Goal: Information Seeking & Learning: Find specific fact

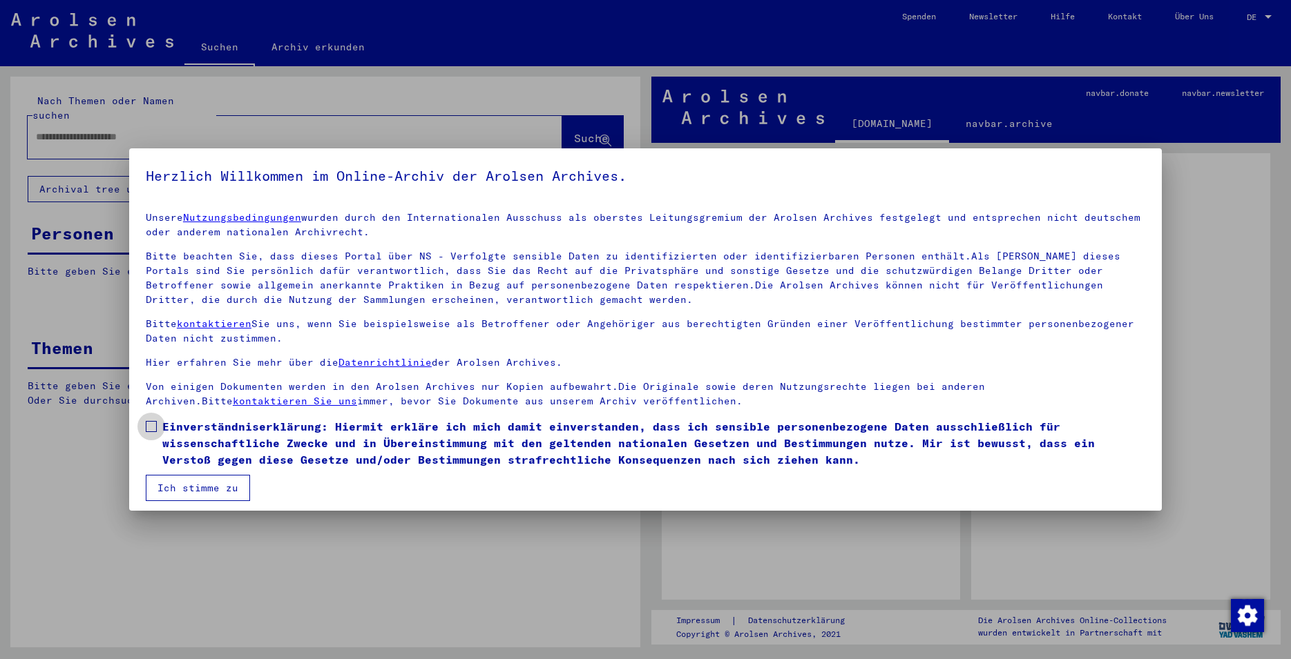
click at [153, 432] on label "Einverständniserklärung: Hiermit erkläre ich mich damit einverstanden, dass ich…" at bounding box center [645, 443] width 999 height 50
click at [190, 489] on button "Ich stimme zu" at bounding box center [198, 488] width 104 height 26
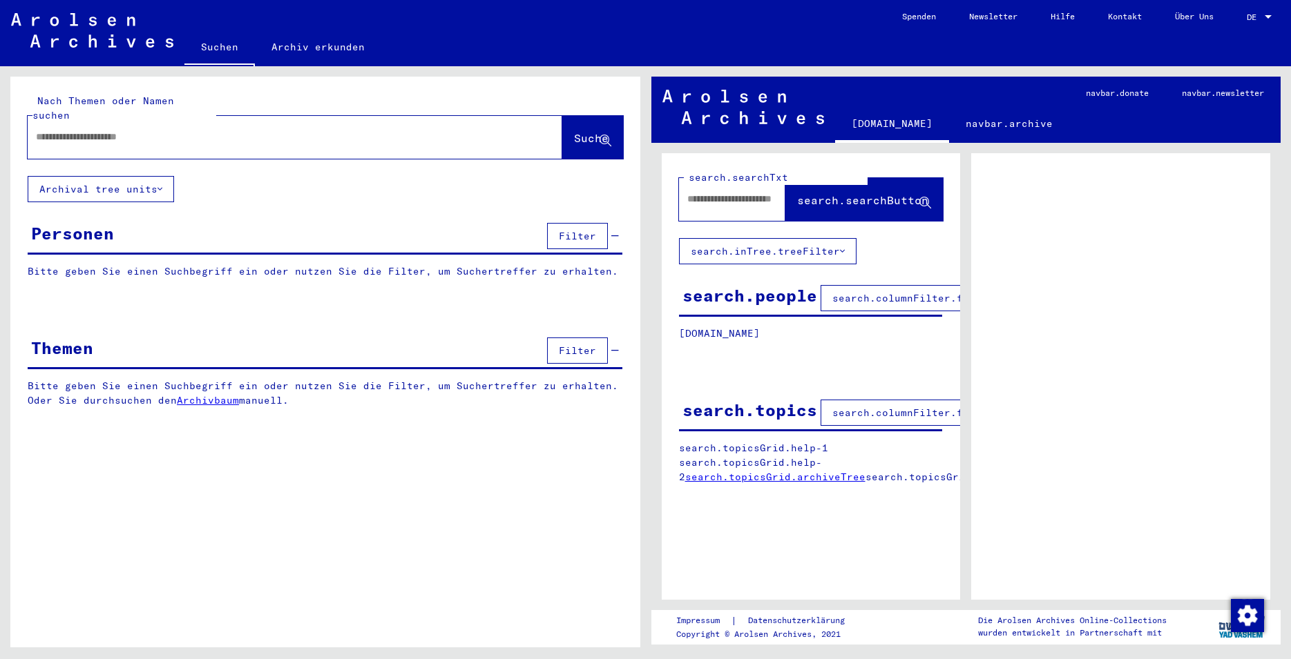
click at [153, 130] on input "text" at bounding box center [282, 137] width 493 height 15
click at [574, 131] on span "Suche" at bounding box center [591, 138] width 35 height 14
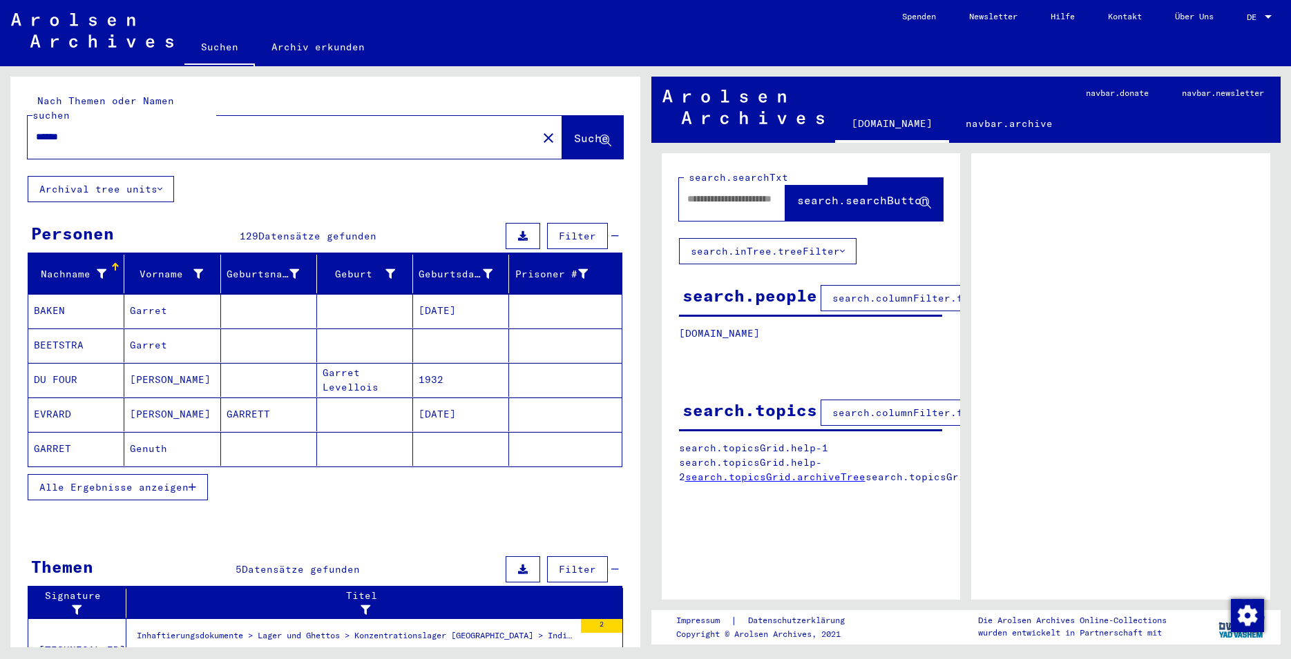
drag, startPoint x: 77, startPoint y: 122, endPoint x: 16, endPoint y: 115, distance: 61.1
click at [36, 130] on input "******" at bounding box center [282, 137] width 493 height 15
type input "*****"
click at [574, 131] on span "Suche" at bounding box center [591, 138] width 35 height 14
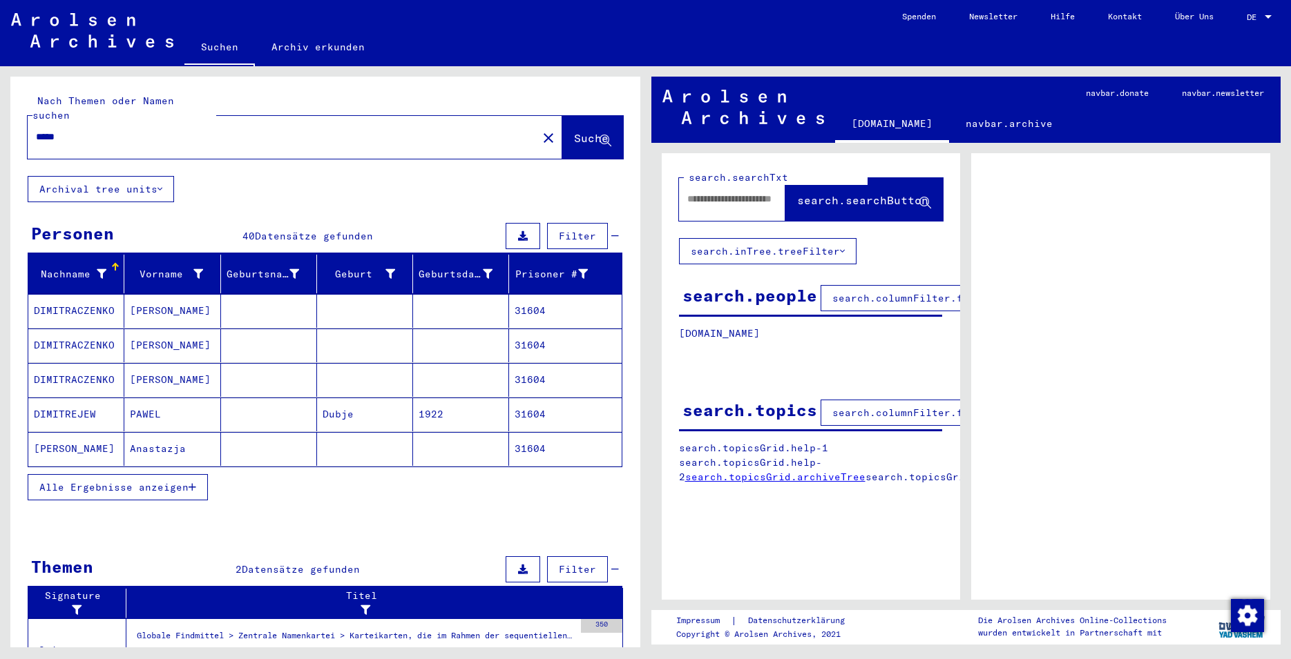
click at [183, 481] on span "Alle Ergebnisse anzeigen" at bounding box center [113, 487] width 149 height 12
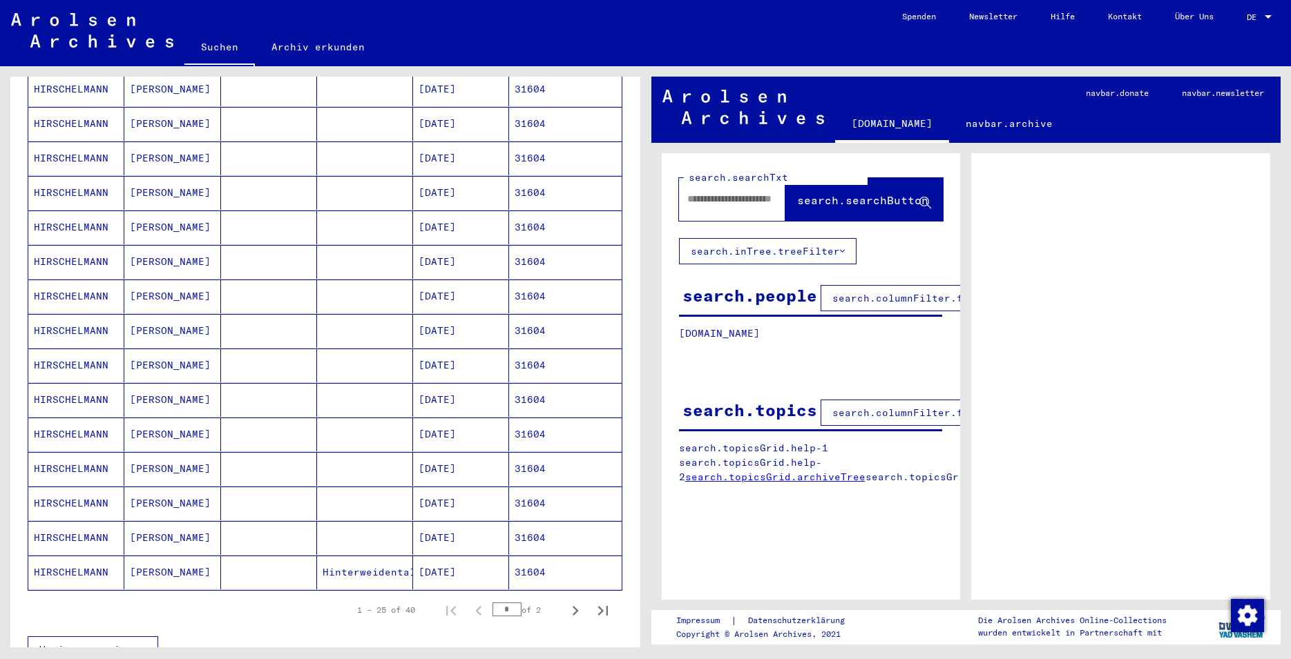
scroll to position [597, 0]
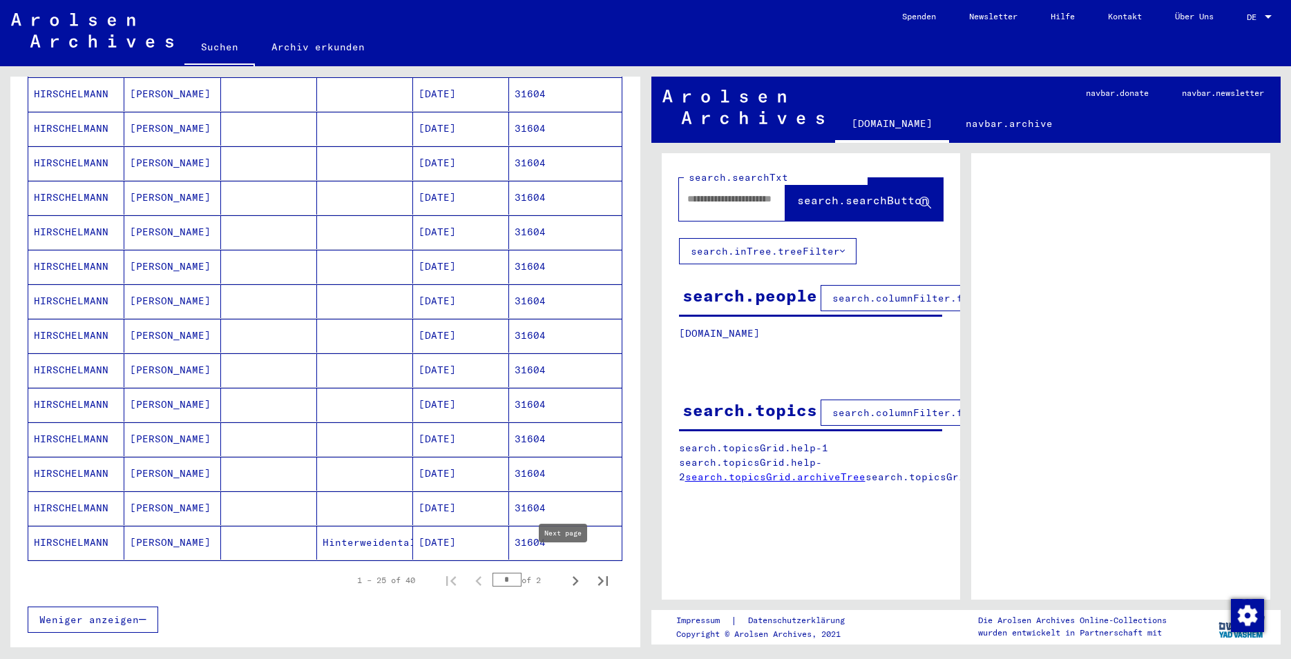
click at [566, 572] on icon "Next page" at bounding box center [575, 581] width 19 height 19
type input "*"
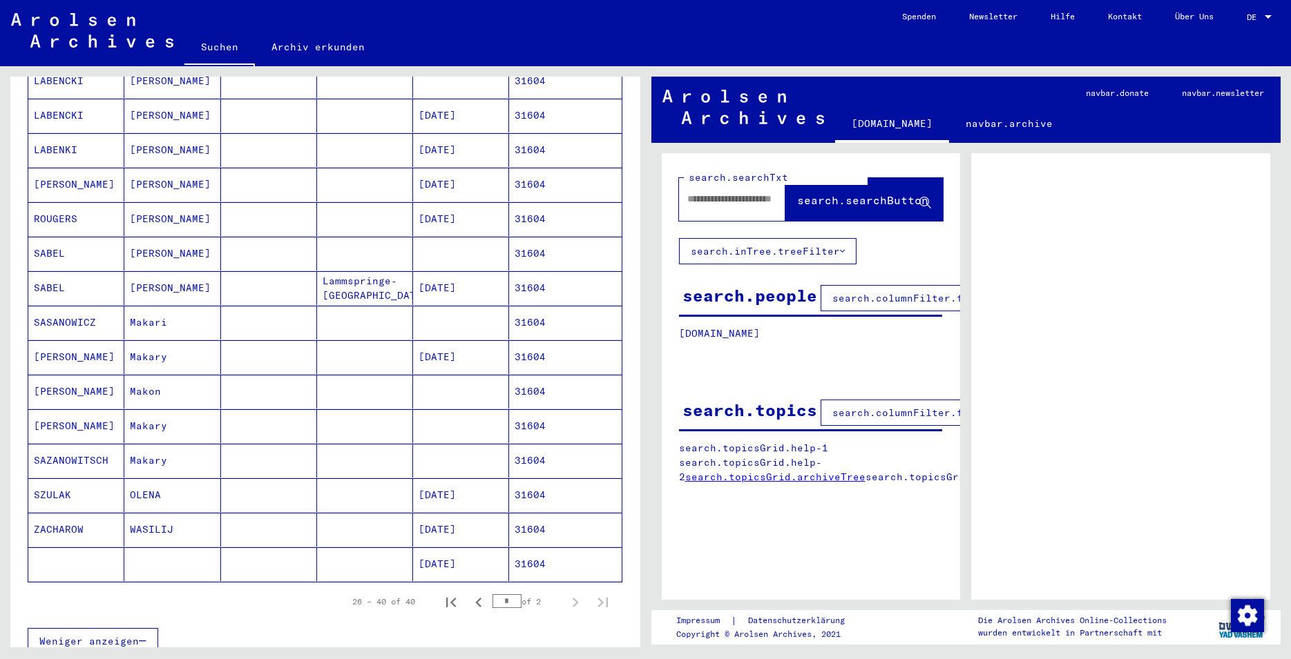
scroll to position [200, 0]
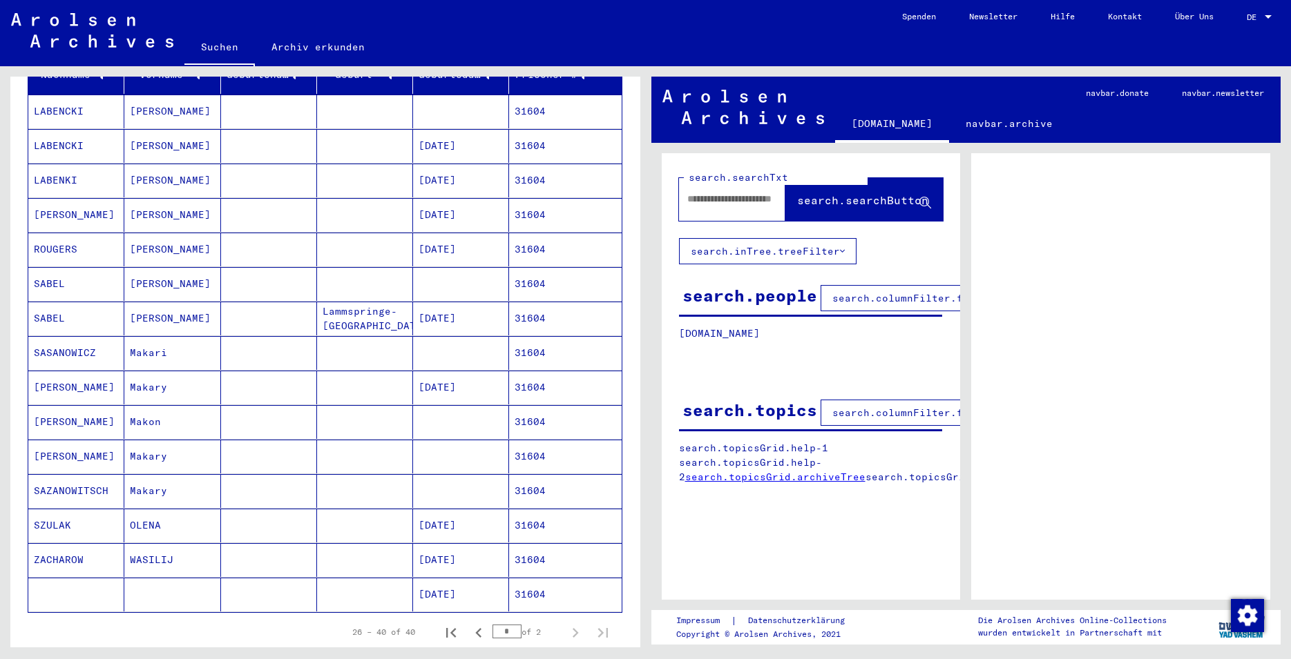
click at [510, 581] on mat-cell "31604" at bounding box center [565, 595] width 112 height 34
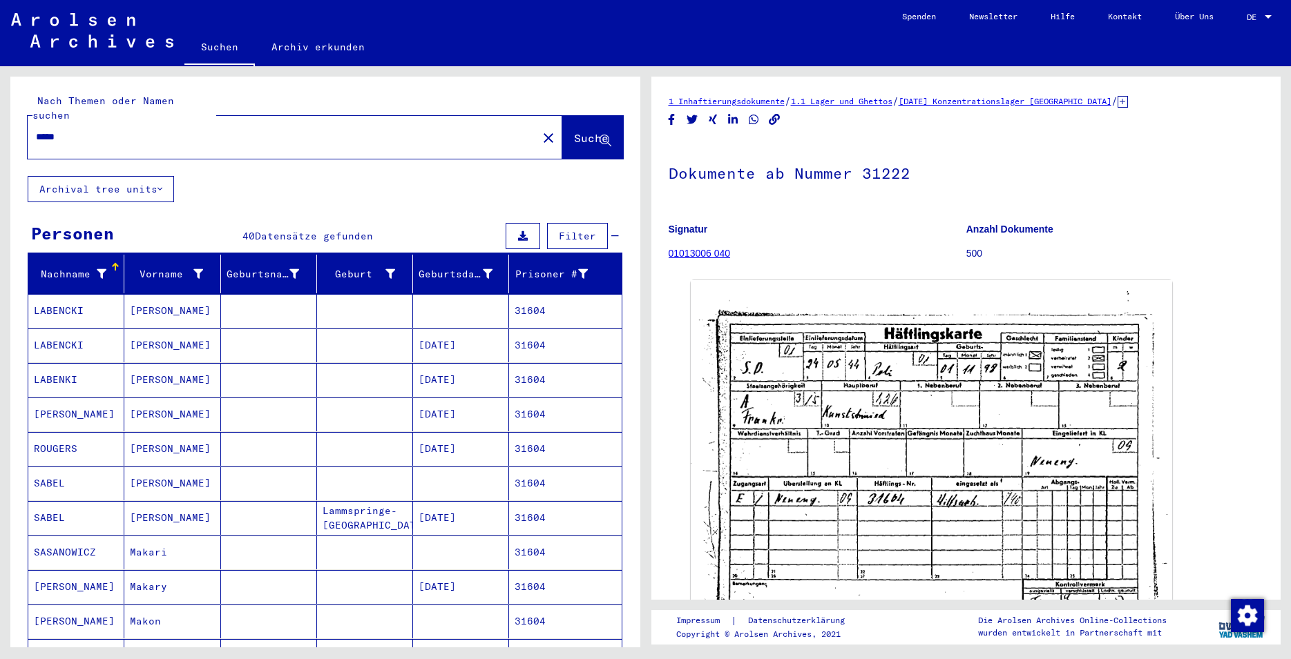
drag, startPoint x: 67, startPoint y: 122, endPoint x: 14, endPoint y: 109, distance: 54.8
click at [36, 130] on input "*****" at bounding box center [282, 137] width 493 height 15
click at [574, 131] on span "Suche" at bounding box center [591, 138] width 35 height 14
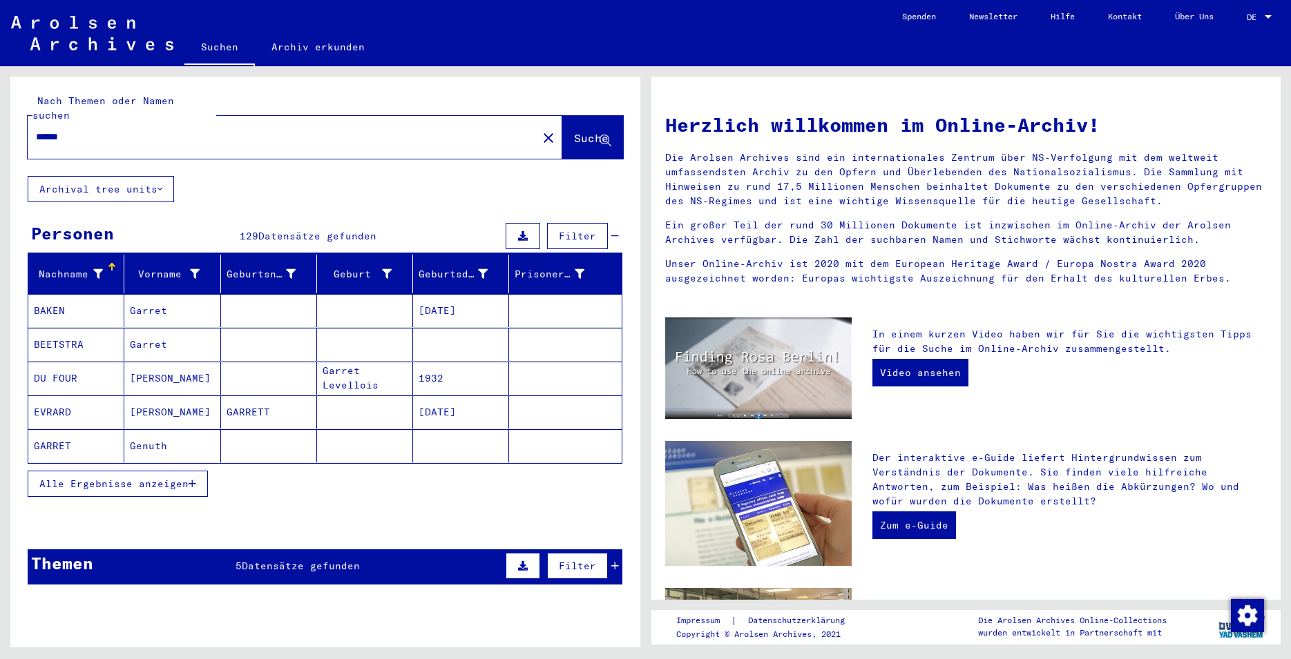
click at [110, 130] on input "******" at bounding box center [278, 137] width 485 height 15
click at [574, 131] on span "Suche" at bounding box center [591, 138] width 35 height 14
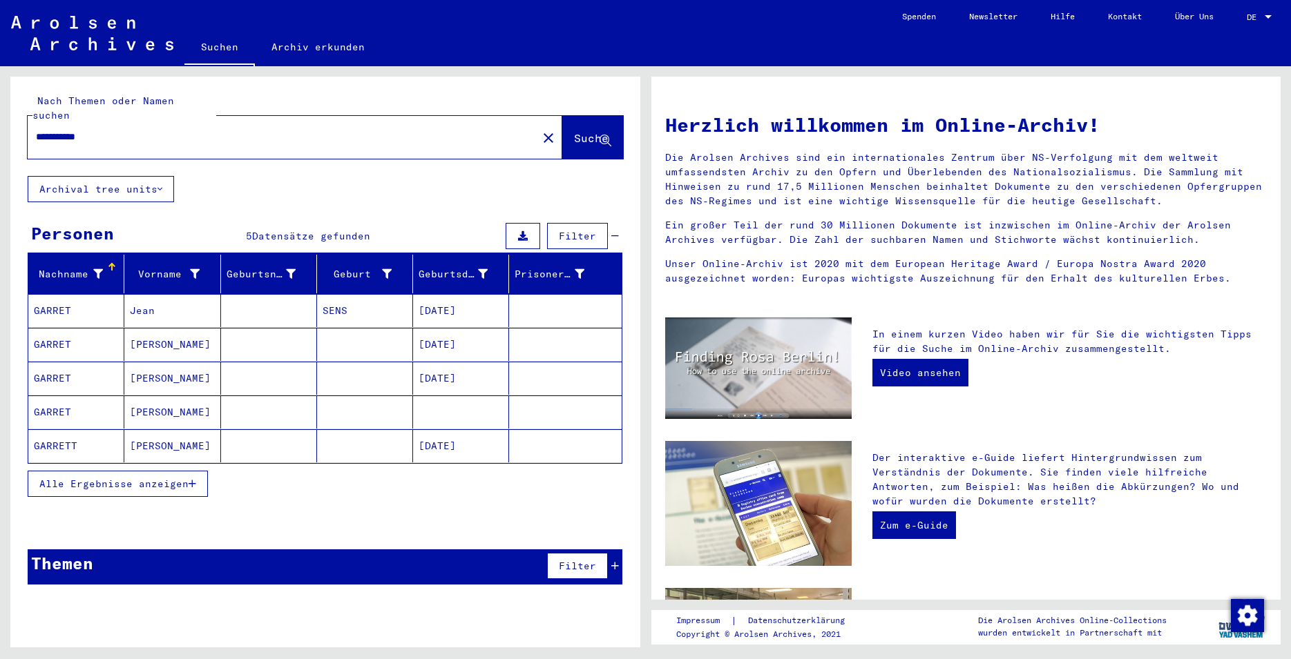
click at [615, 561] on icon at bounding box center [615, 566] width 8 height 10
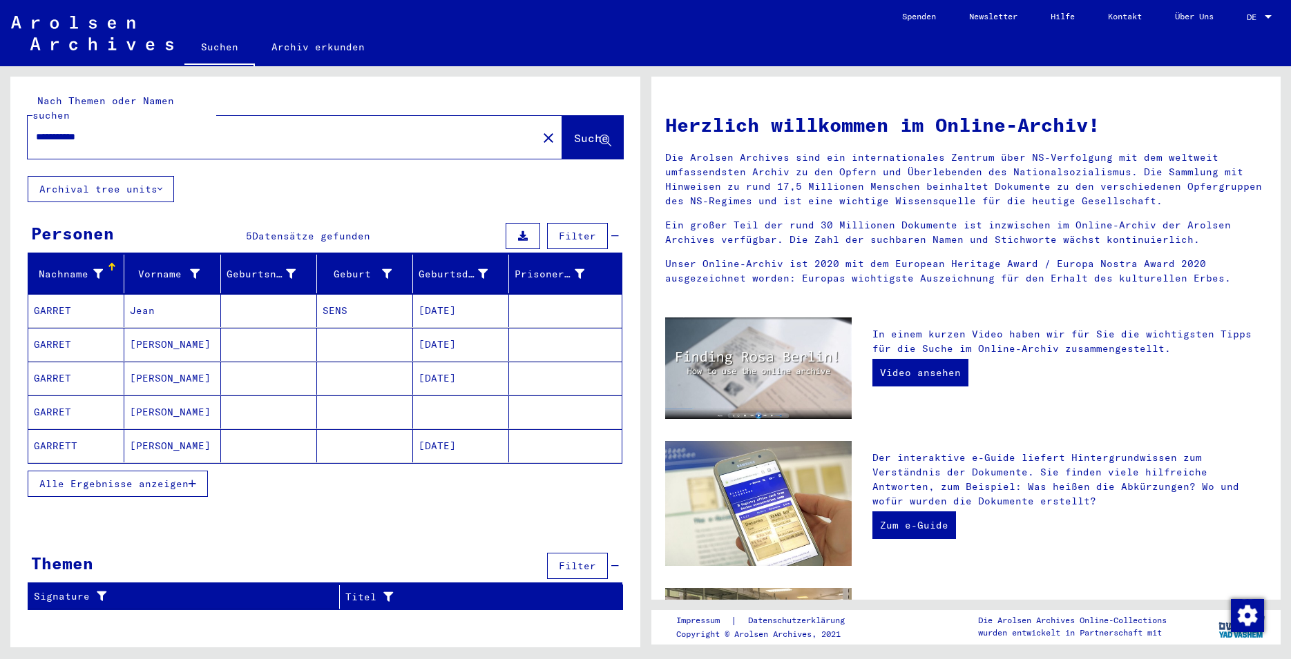
drag, startPoint x: 71, startPoint y: 122, endPoint x: 25, endPoint y: 112, distance: 47.4
click at [36, 130] on input "**********" at bounding box center [278, 137] width 485 height 15
click at [574, 131] on span "Suche" at bounding box center [591, 138] width 35 height 14
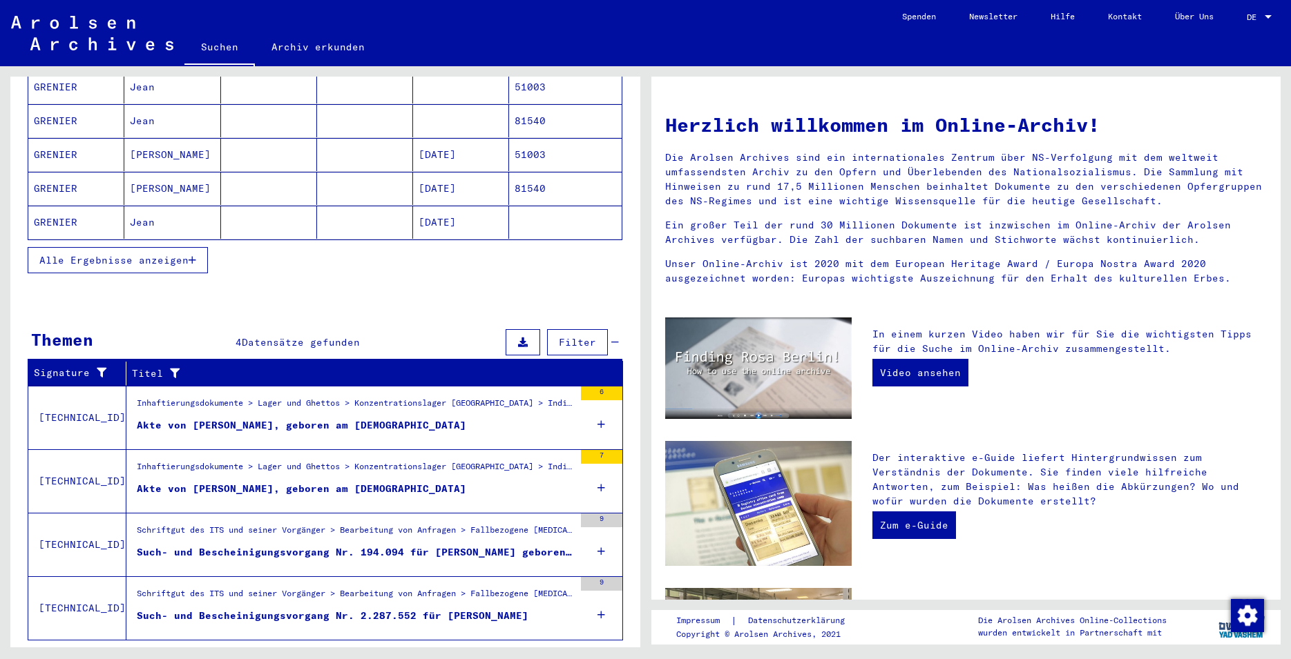
scroll to position [243, 0]
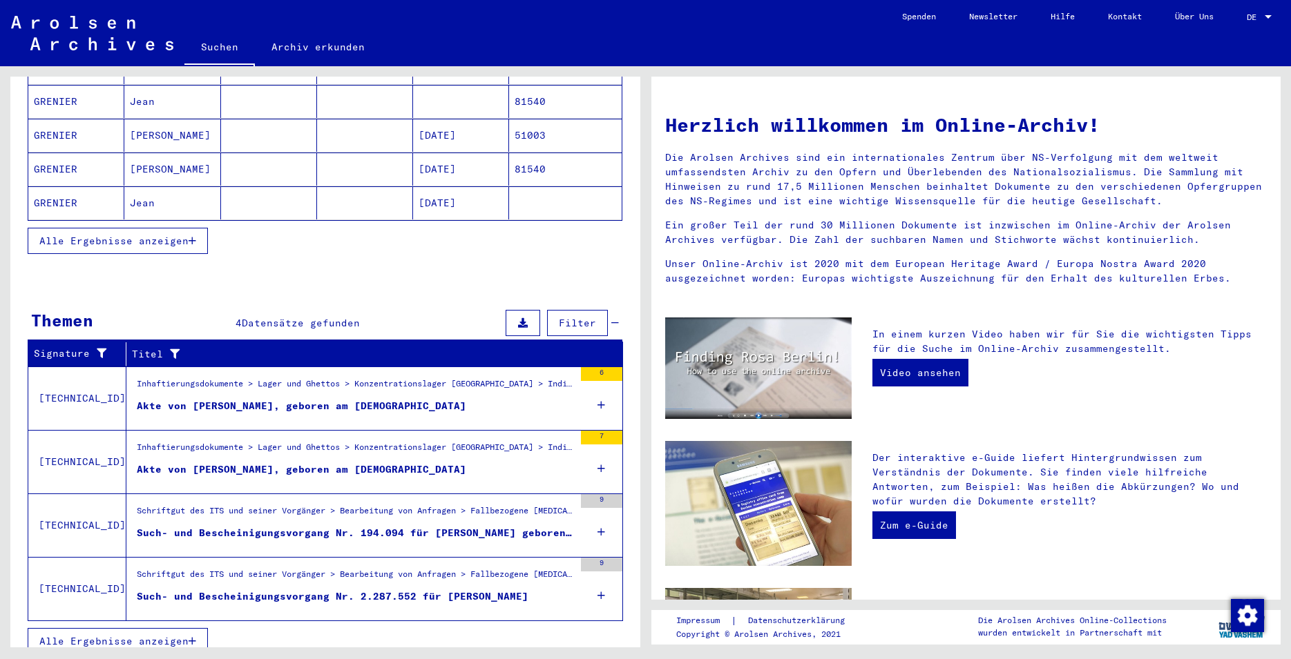
click at [597, 515] on icon at bounding box center [601, 532] width 8 height 48
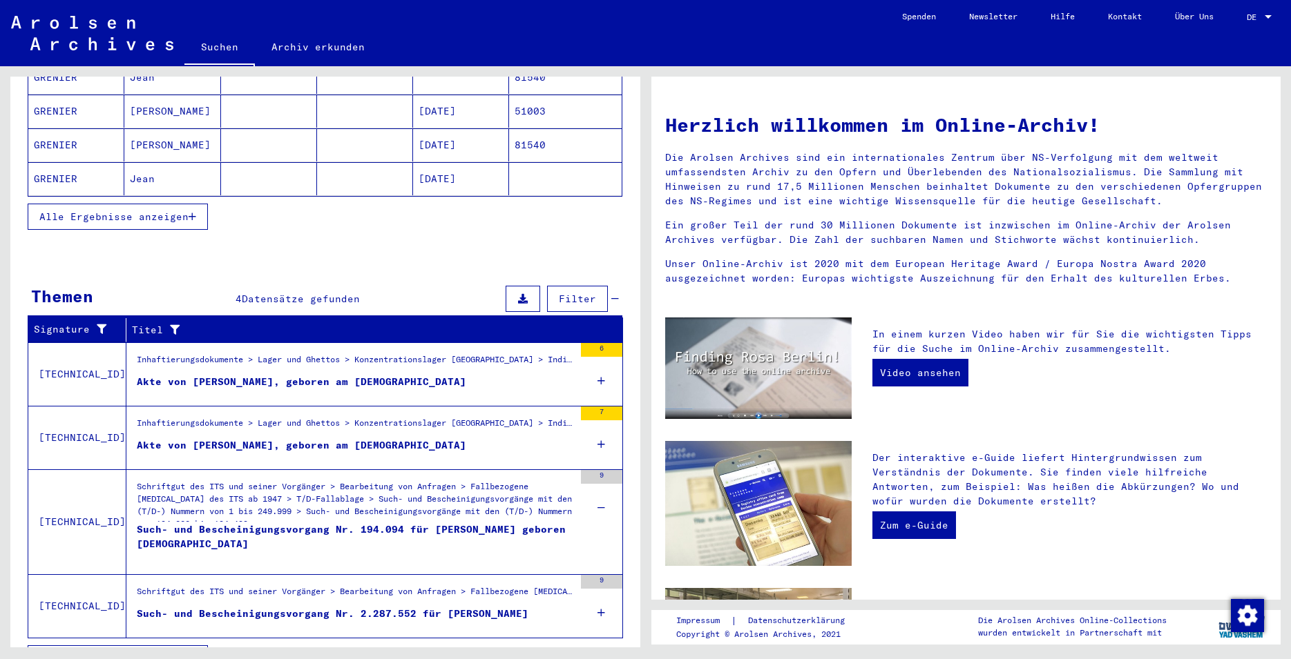
scroll to position [284, 0]
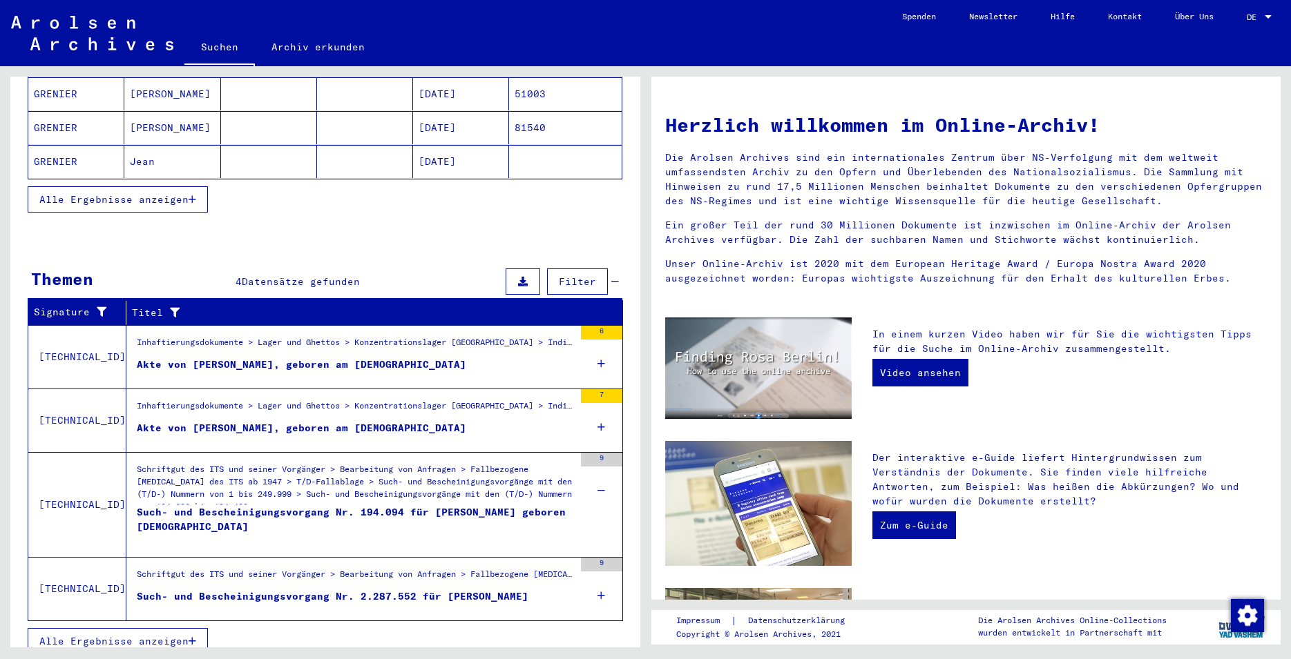
click at [597, 581] on icon at bounding box center [601, 596] width 8 height 48
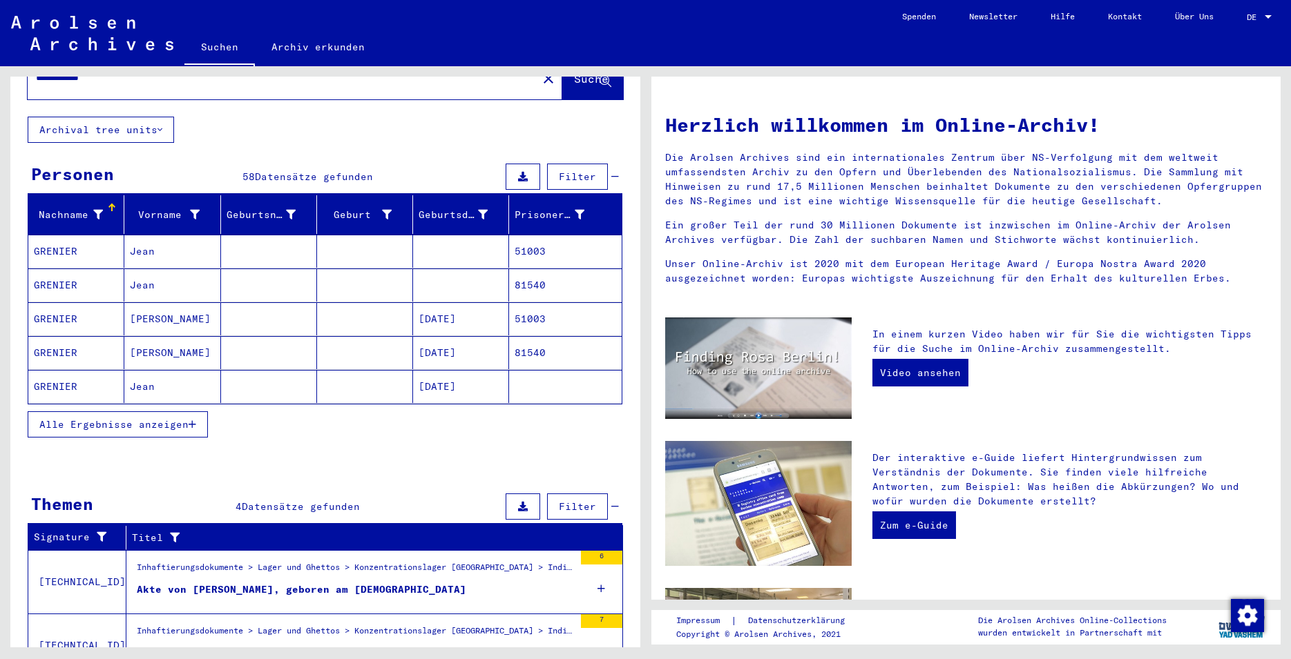
scroll to position [0, 0]
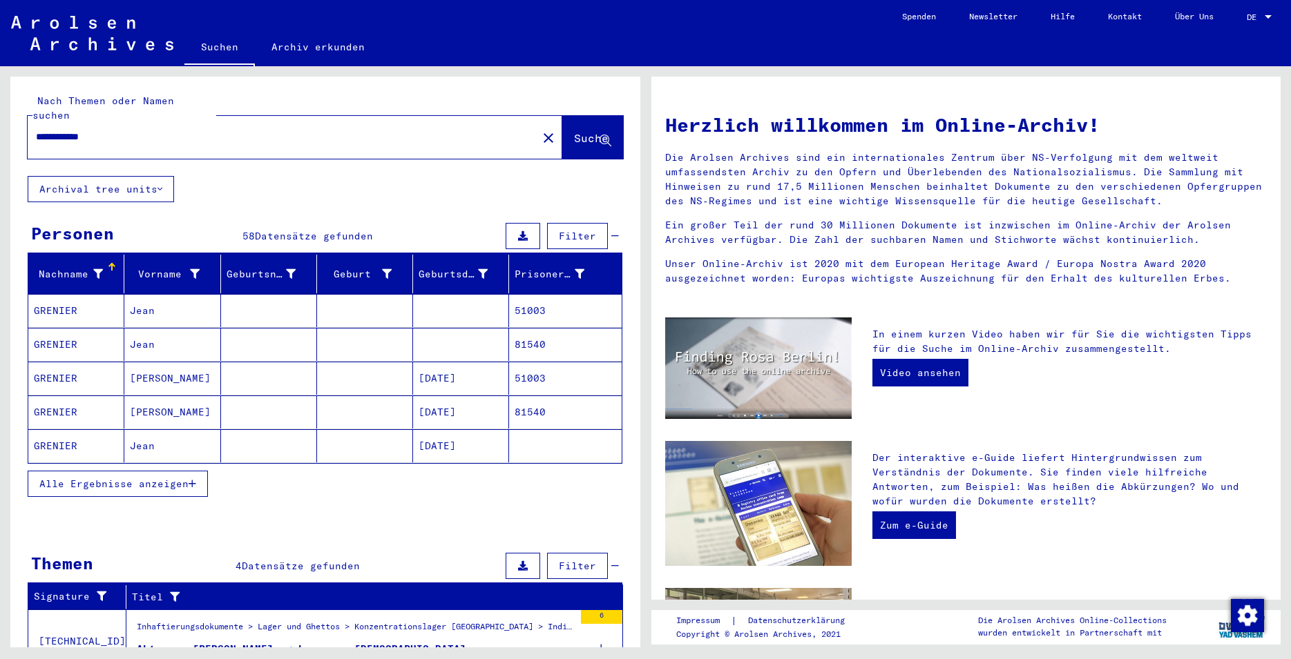
drag, startPoint x: 86, startPoint y: 122, endPoint x: 106, endPoint y: 124, distance: 20.8
click at [106, 130] on input "**********" at bounding box center [278, 137] width 485 height 15
click at [574, 131] on span "Suche" at bounding box center [591, 138] width 35 height 14
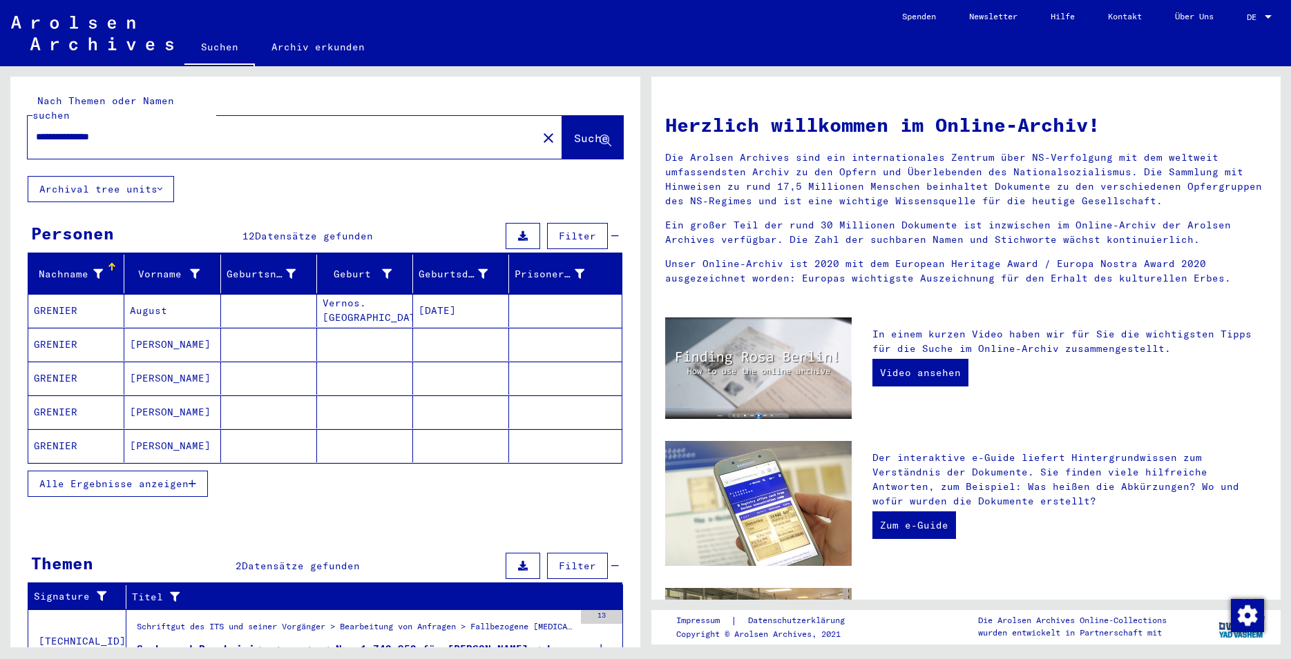
click at [157, 478] on span "Alle Ergebnisse anzeigen" at bounding box center [113, 484] width 149 height 12
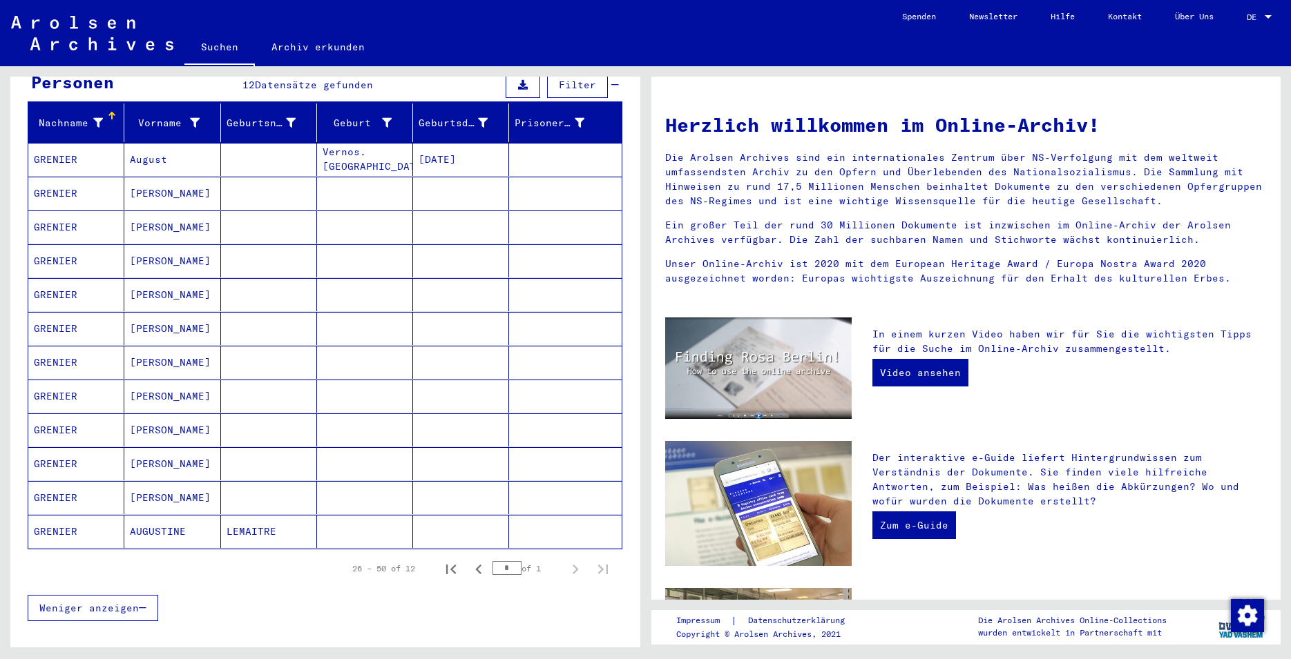
scroll to position [75, 0]
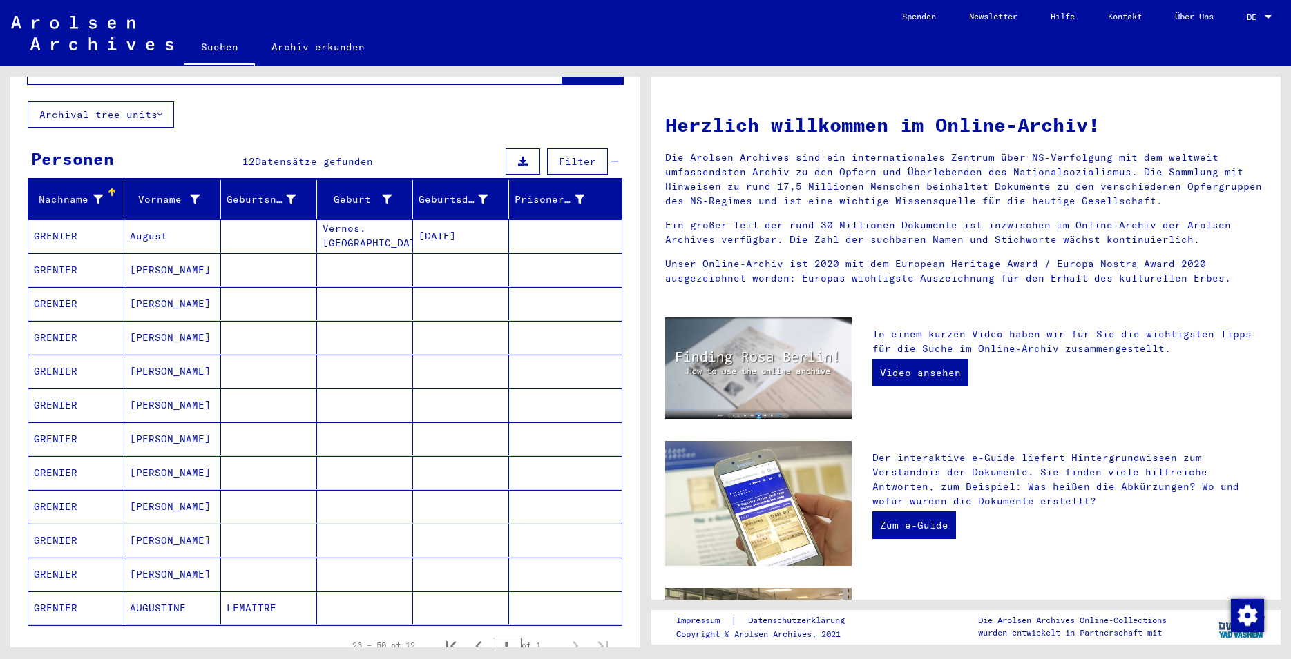
click at [138, 255] on mat-cell "[PERSON_NAME]" at bounding box center [172, 269] width 96 height 33
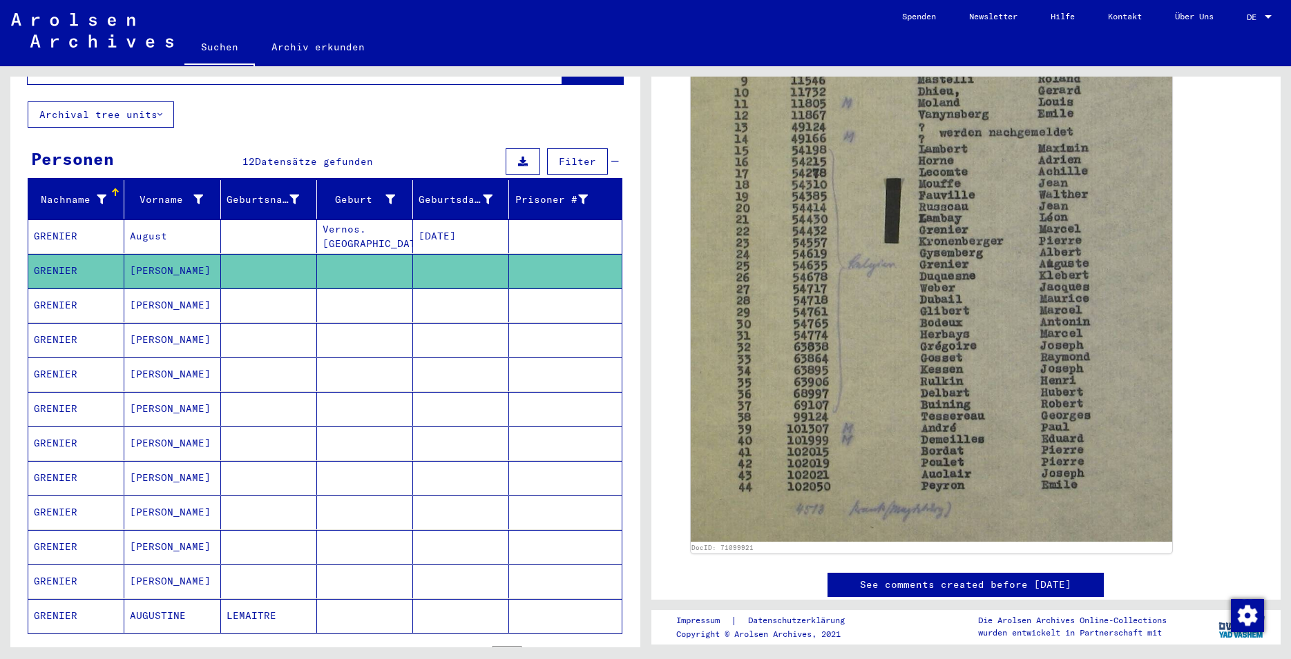
scroll to position [466, 0]
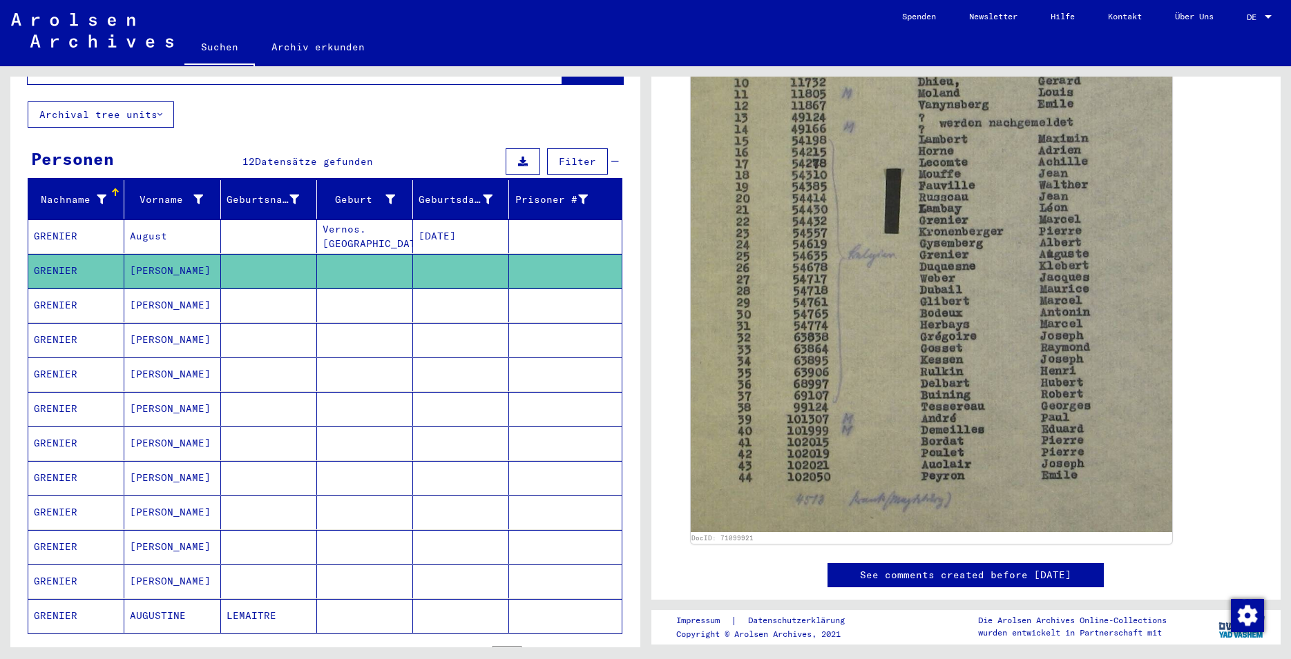
click at [159, 291] on mat-cell "[PERSON_NAME]" at bounding box center [172, 306] width 96 height 34
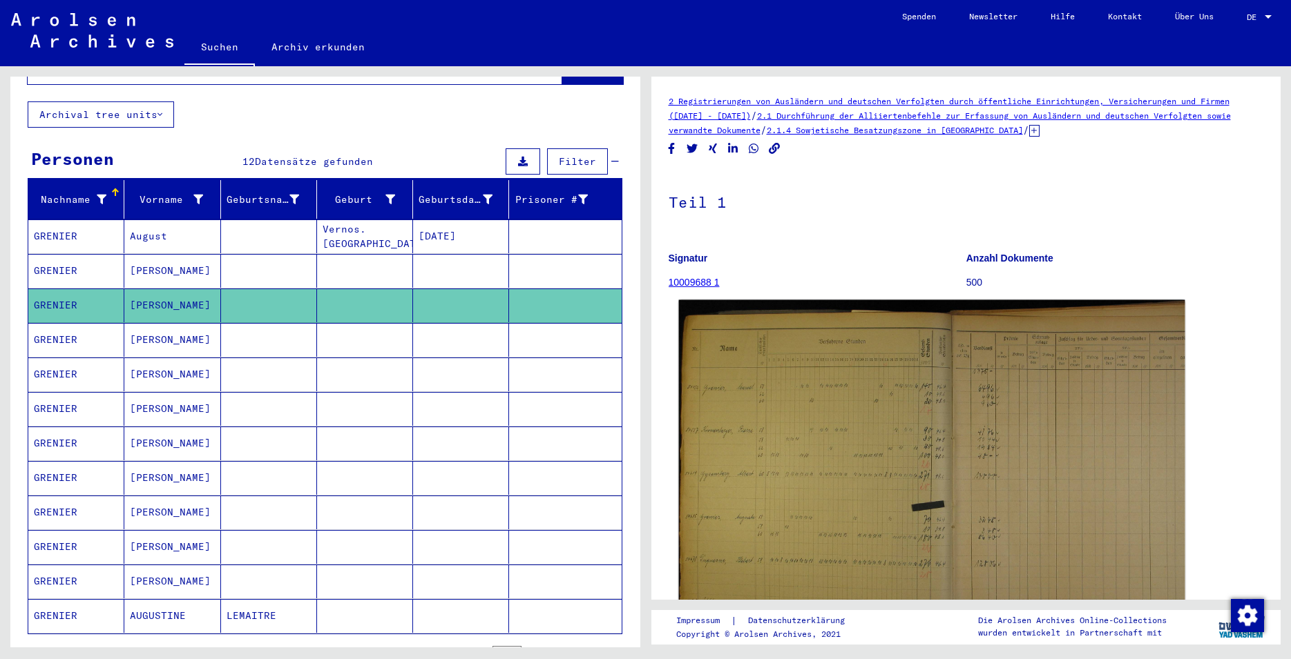
click at [861, 425] on img at bounding box center [930, 491] width 505 height 383
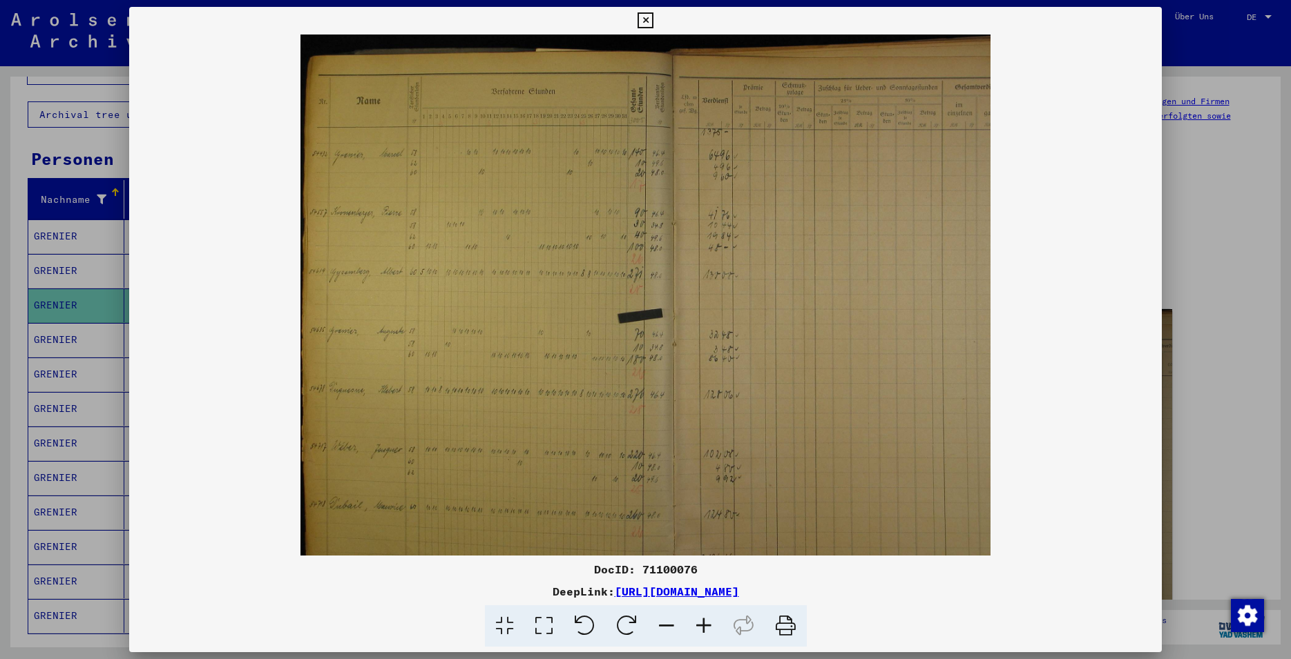
click at [653, 19] on icon at bounding box center [645, 20] width 16 height 17
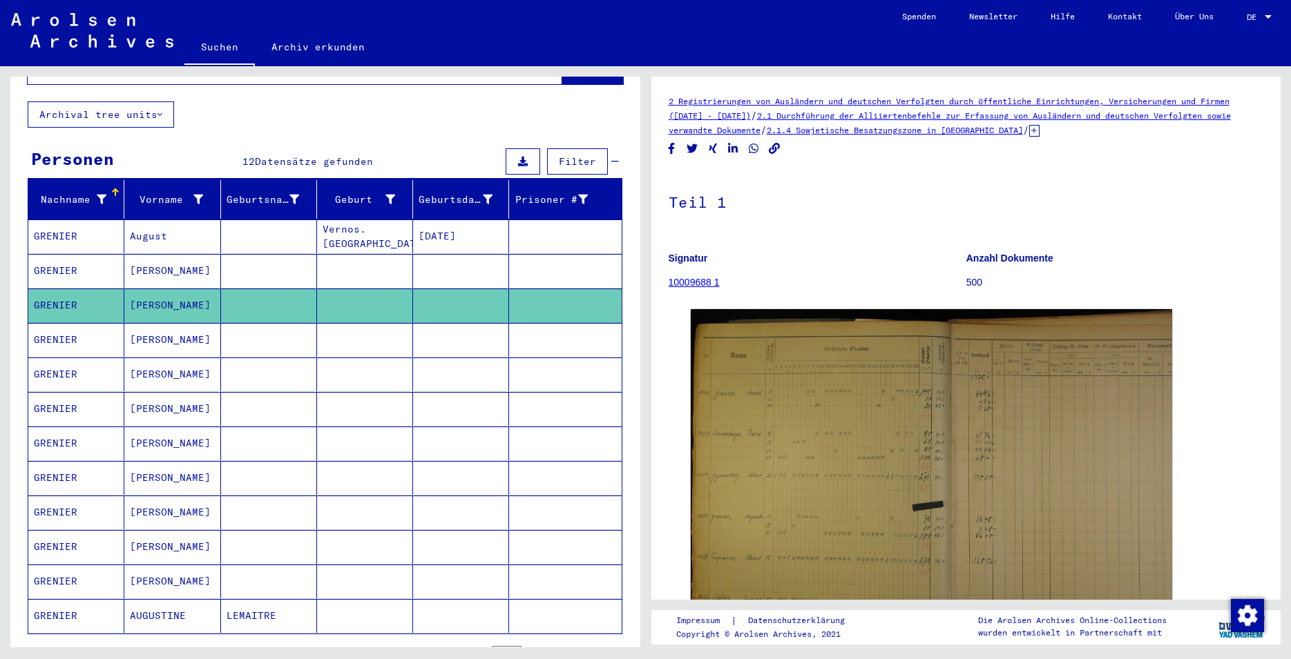
click at [66, 324] on mat-cell "GRENIER" at bounding box center [76, 340] width 96 height 34
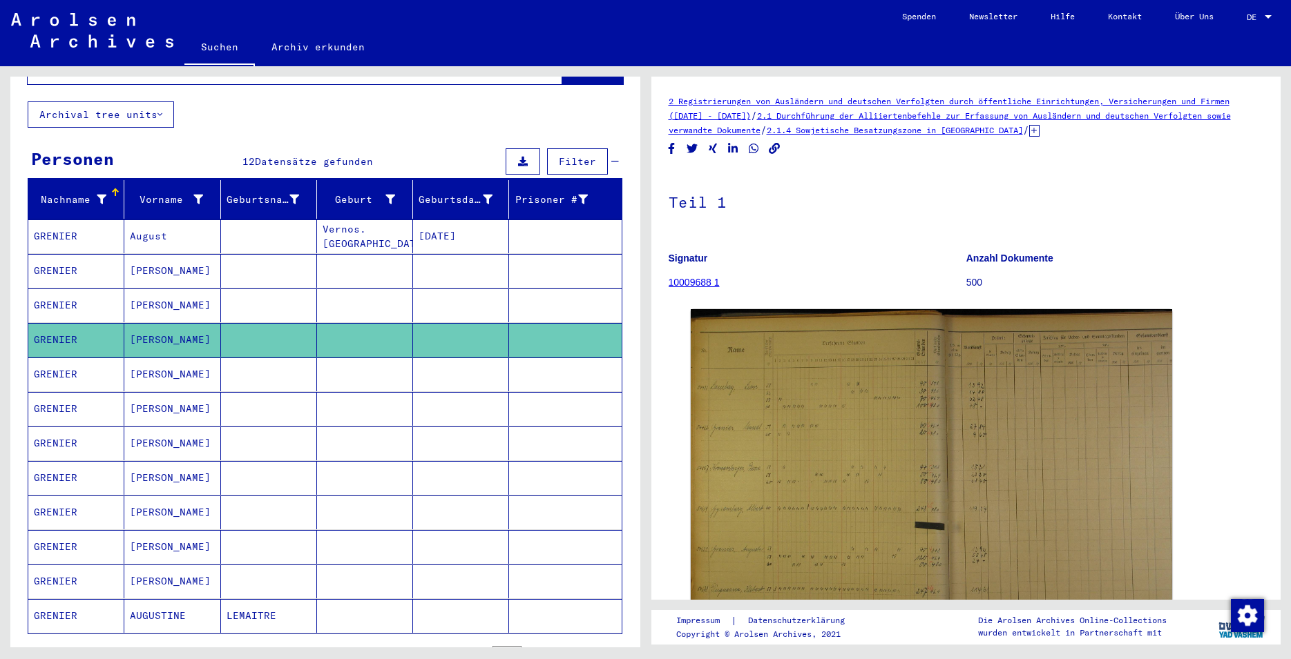
click at [74, 360] on mat-cell "GRENIER" at bounding box center [76, 375] width 96 height 34
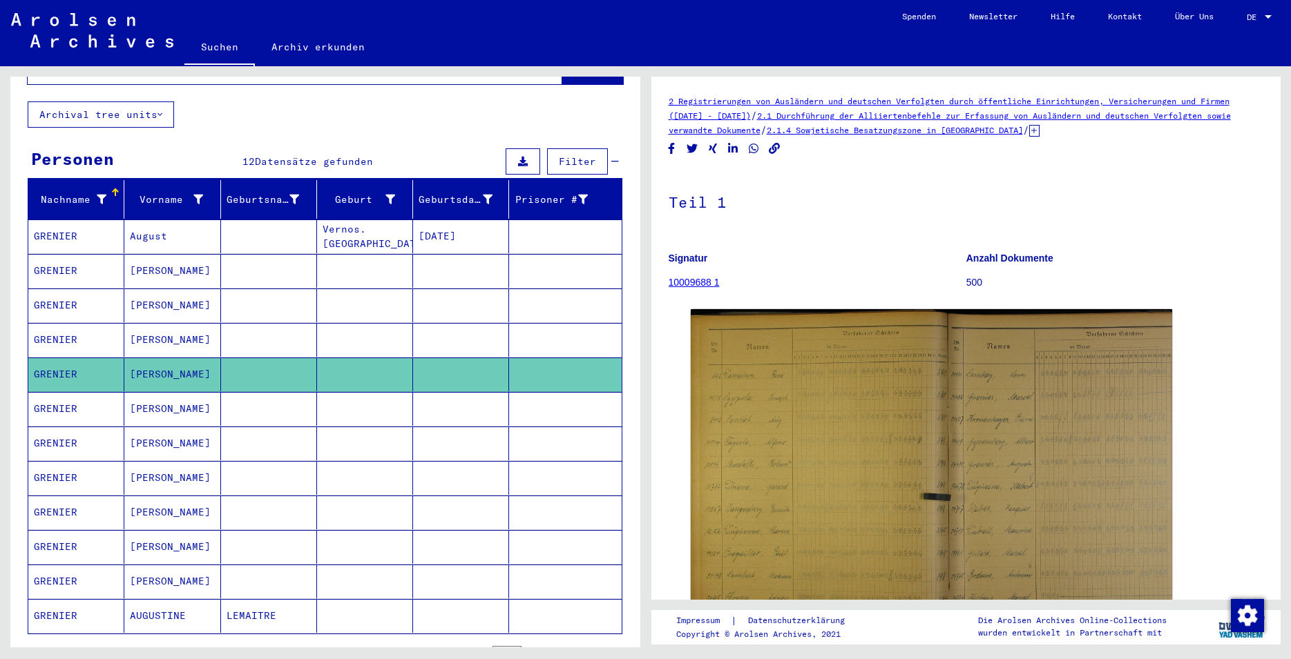
click at [65, 398] on mat-cell "GRENIER" at bounding box center [76, 409] width 96 height 34
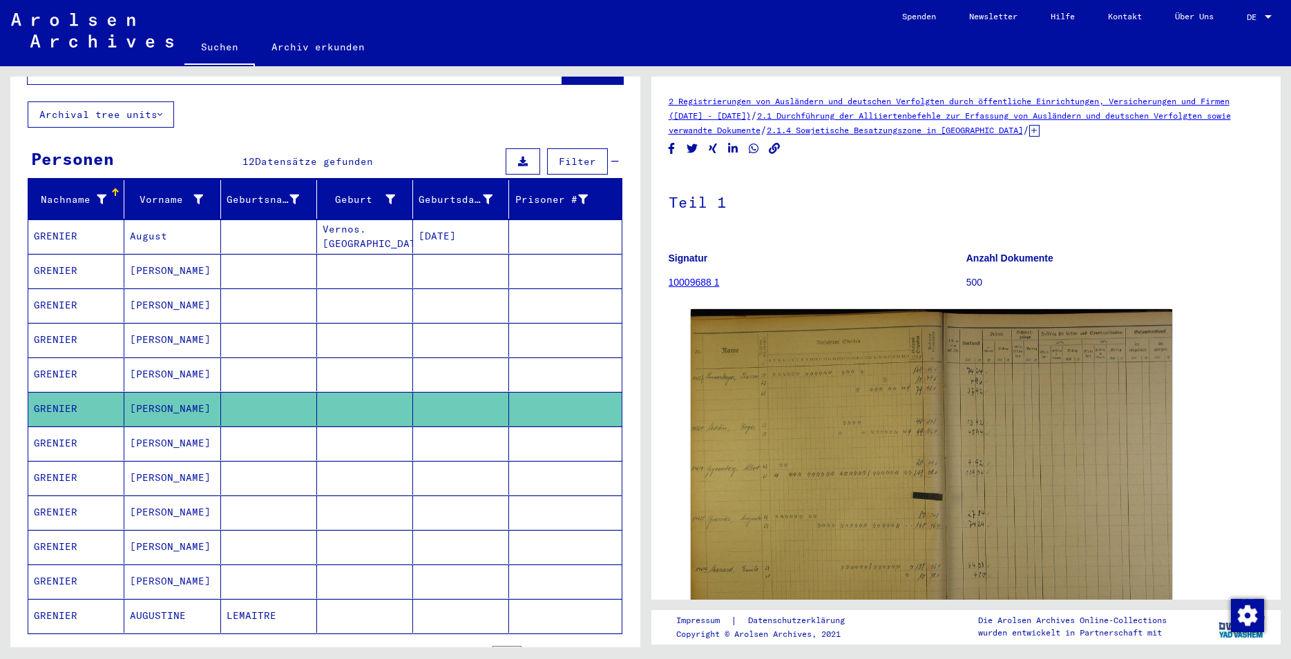
click at [68, 568] on mat-cell "GRENIER" at bounding box center [76, 582] width 96 height 34
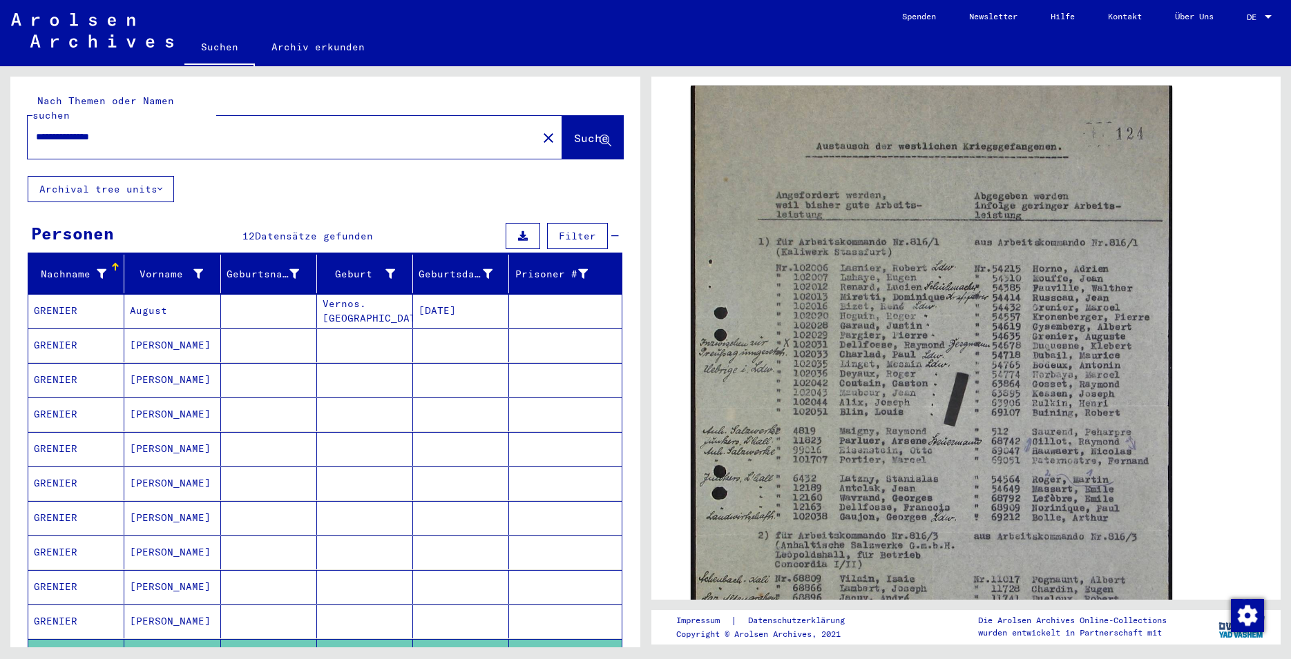
drag, startPoint x: 137, startPoint y: 122, endPoint x: 6, endPoint y: 103, distance: 132.6
click at [36, 130] on input "**********" at bounding box center [282, 137] width 493 height 15
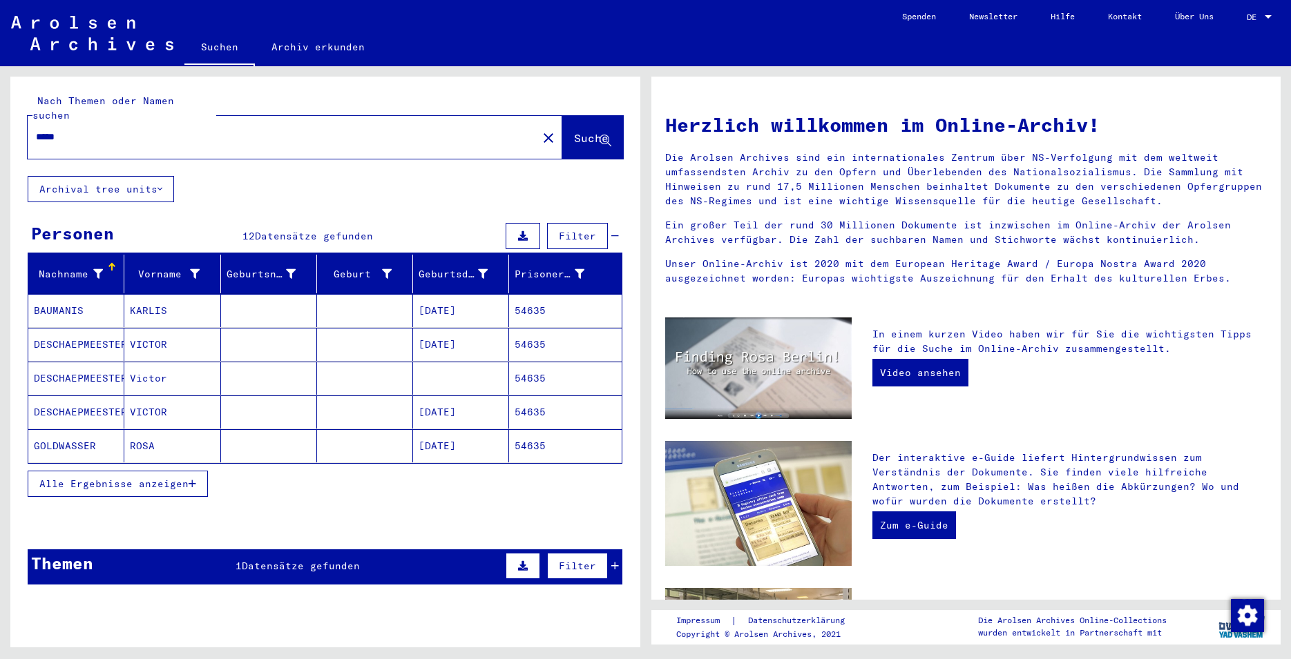
click at [188, 478] on span "Alle Ergebnisse anzeigen" at bounding box center [113, 484] width 149 height 12
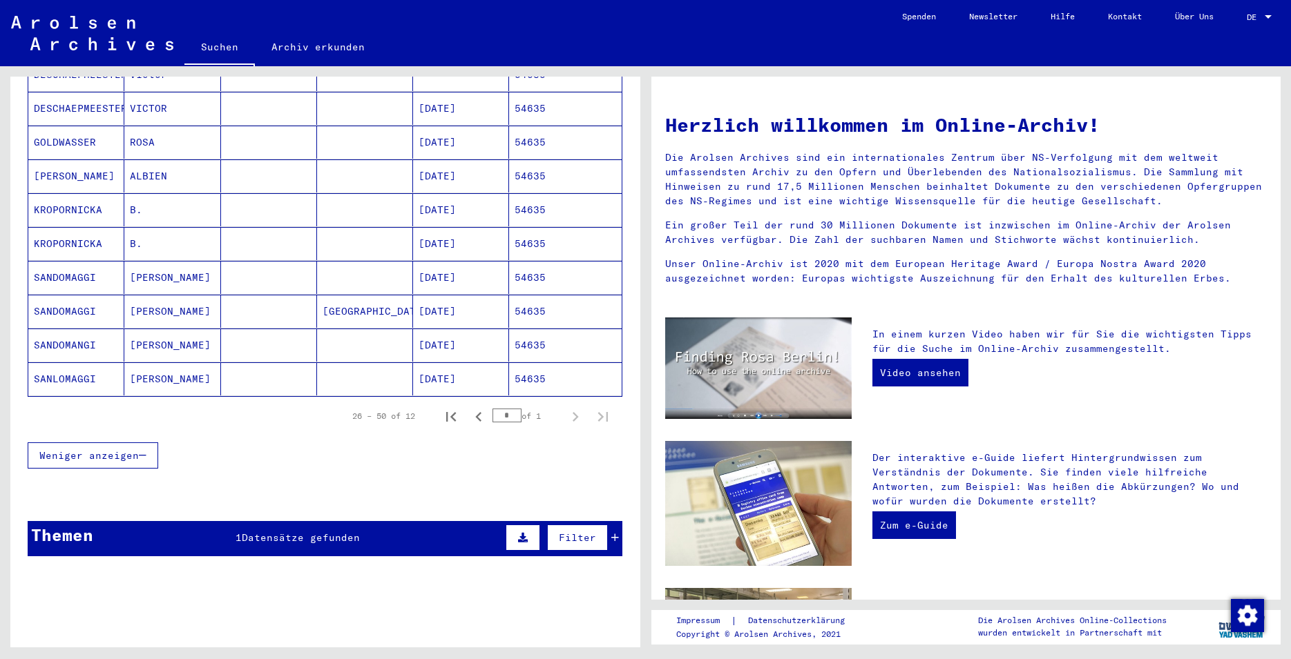
scroll to position [317, 0]
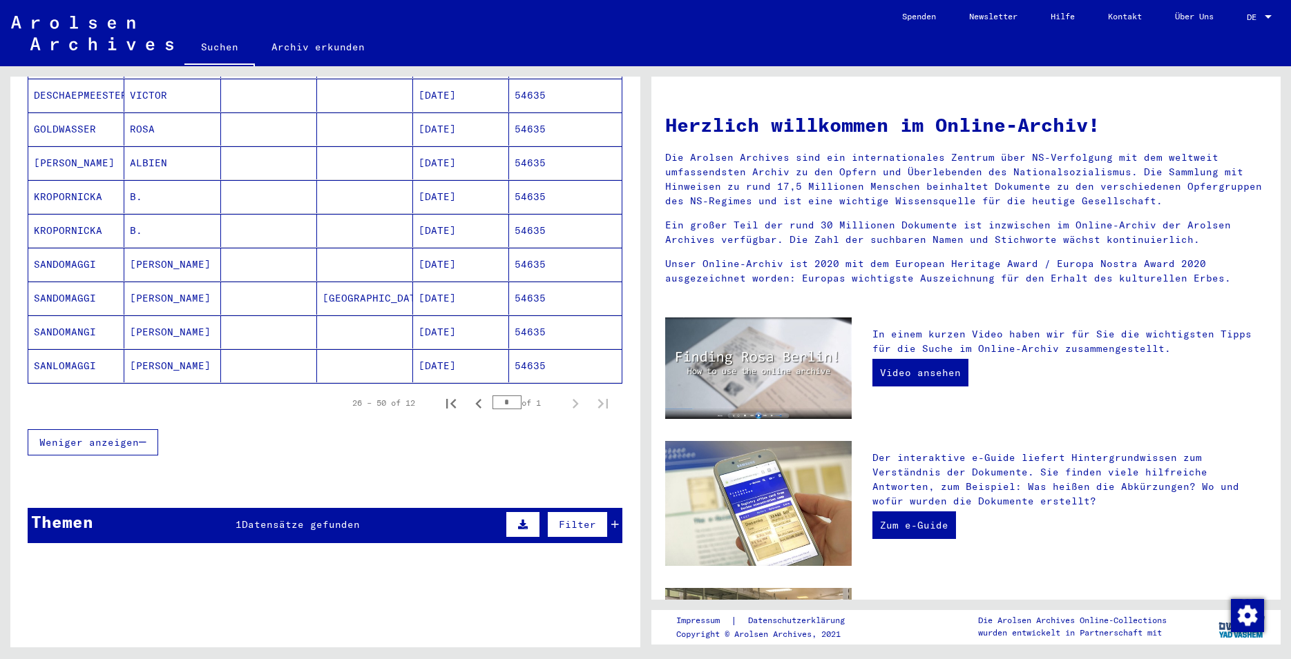
click at [611, 520] on icon at bounding box center [615, 525] width 8 height 10
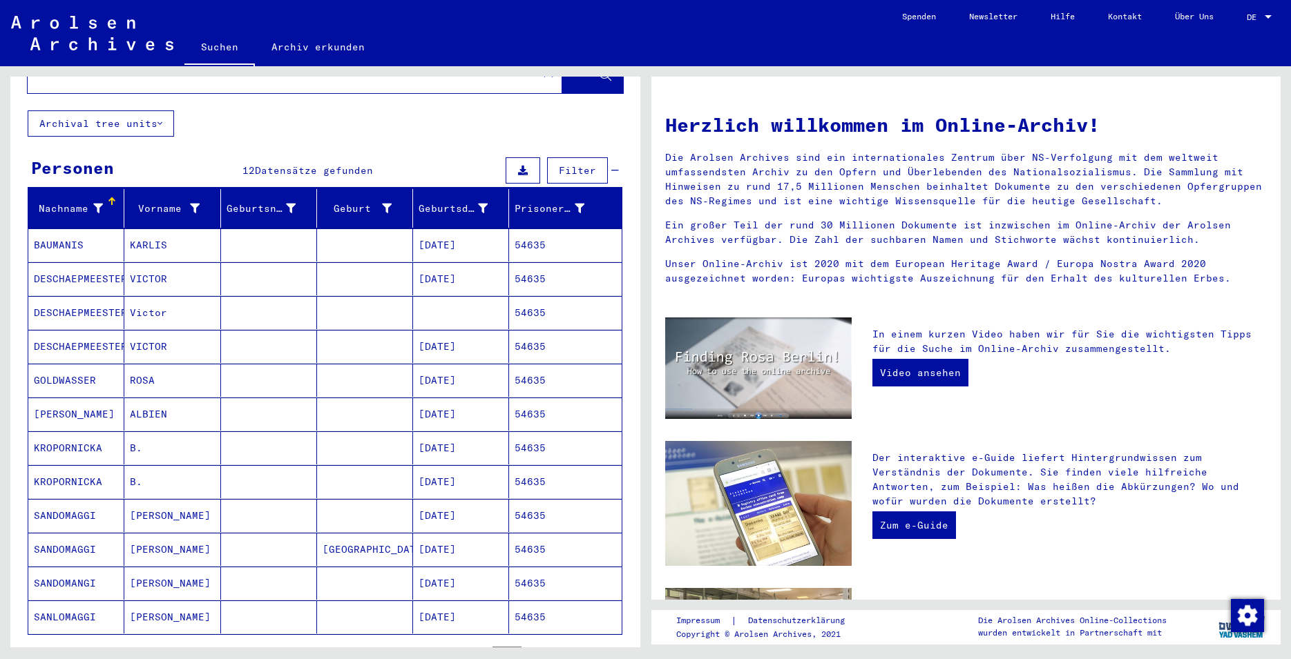
scroll to position [0, 0]
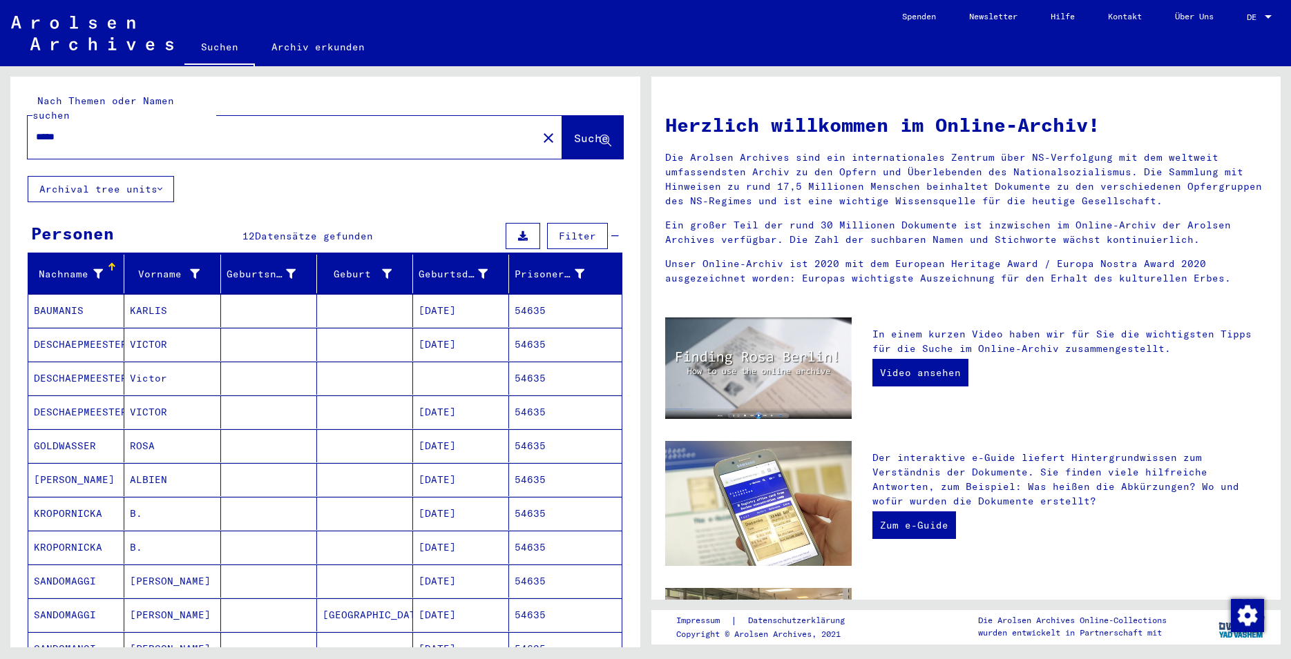
drag, startPoint x: 66, startPoint y: 122, endPoint x: 12, endPoint y: 119, distance: 54.6
click at [36, 130] on input "*****" at bounding box center [278, 137] width 485 height 15
type input "**********"
click at [574, 131] on span "Suche" at bounding box center [591, 138] width 35 height 14
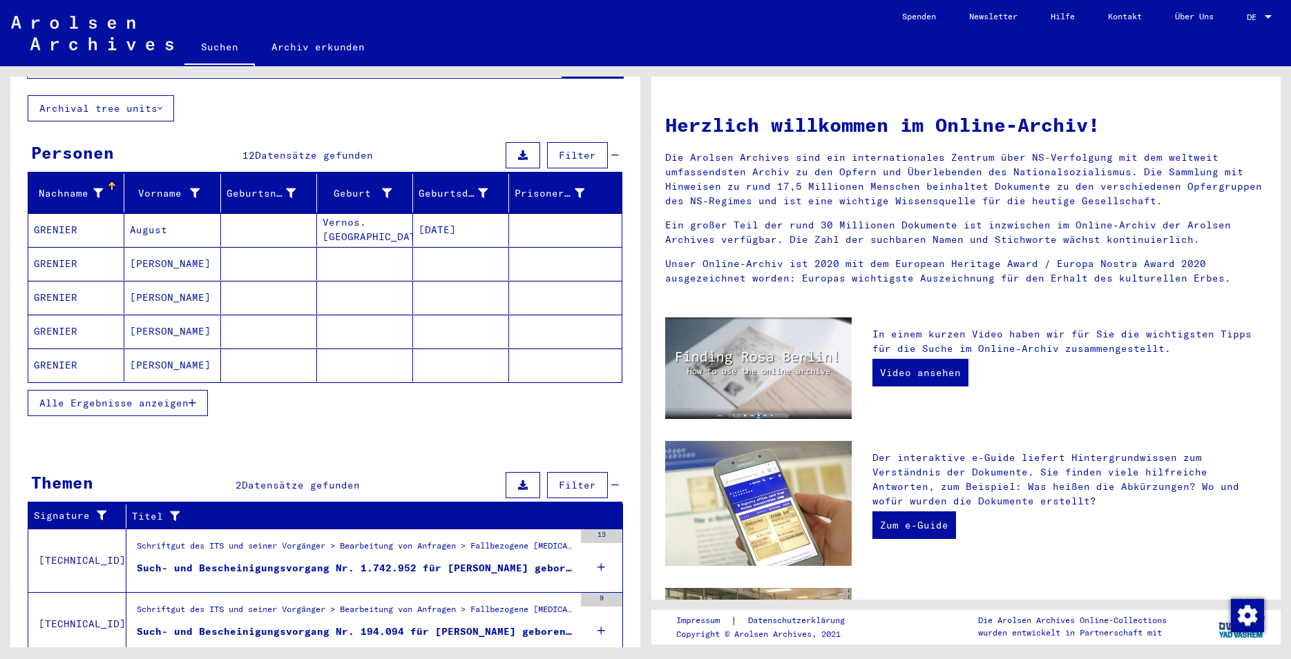
scroll to position [116, 0]
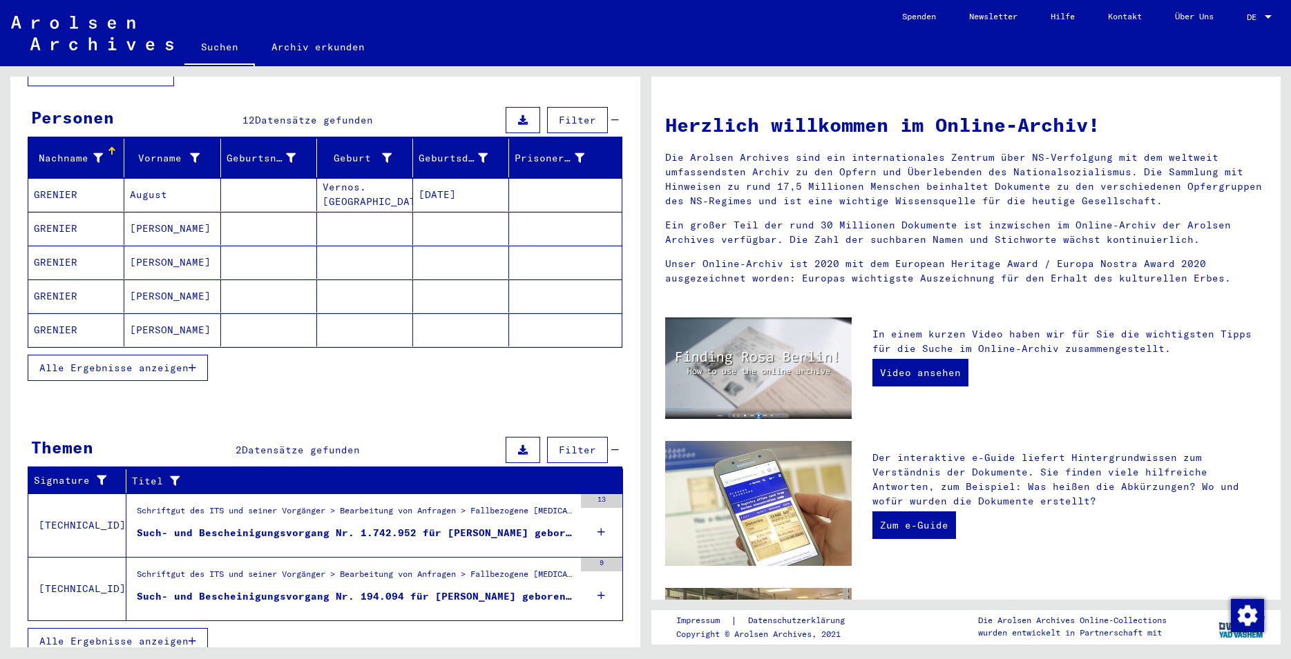
click at [597, 516] on icon at bounding box center [601, 532] width 8 height 48
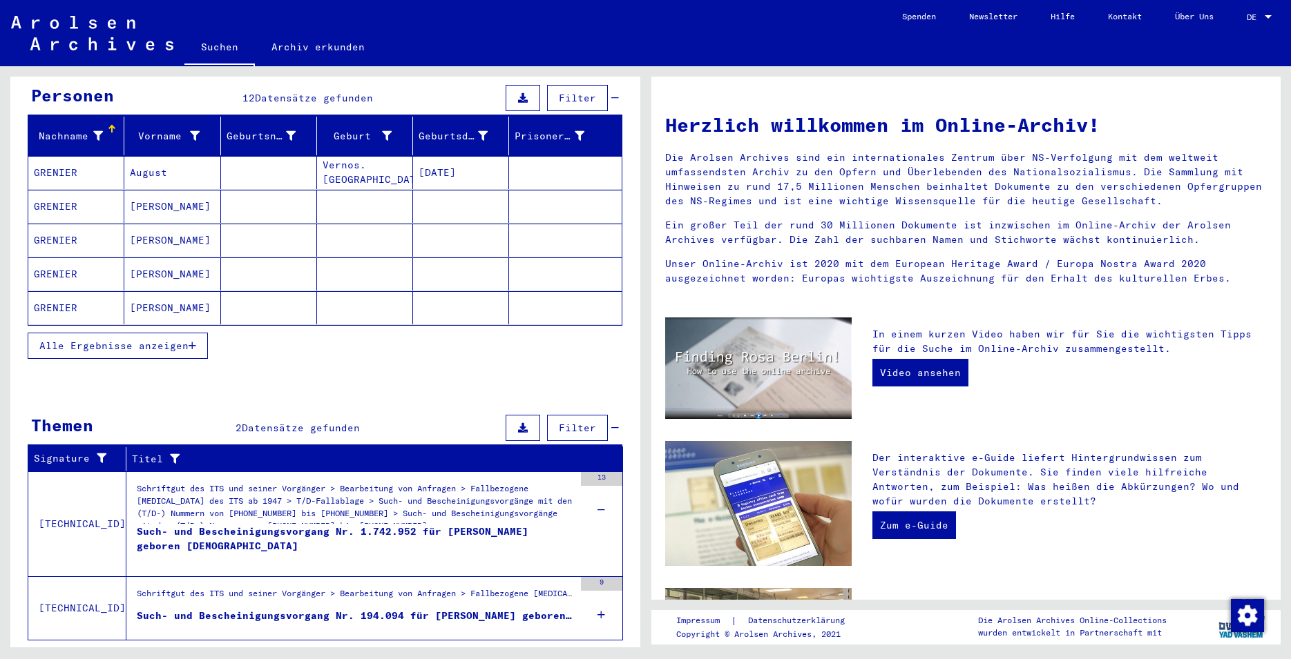
scroll to position [157, 0]
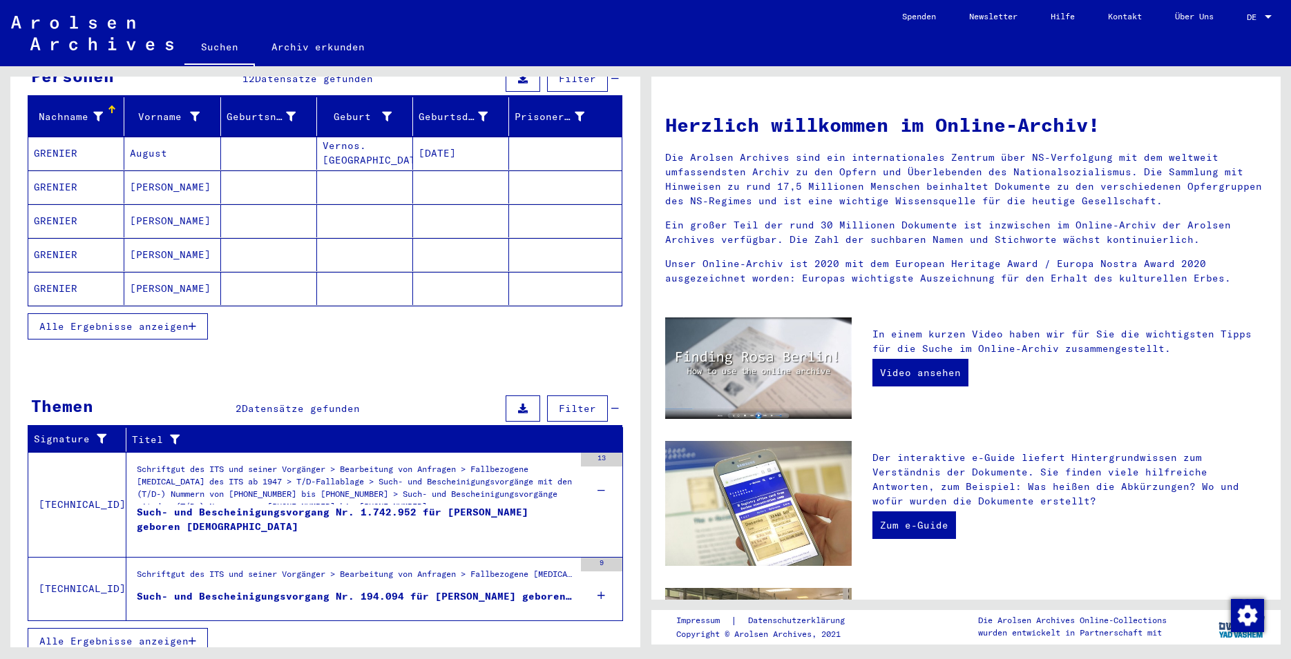
click at [597, 579] on icon at bounding box center [601, 596] width 8 height 48
